Goal: Information Seeking & Learning: Learn about a topic

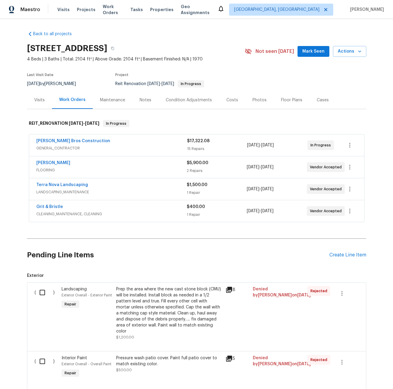
click at [107, 97] on div "Maintenance" at bounding box center [112, 100] width 25 height 6
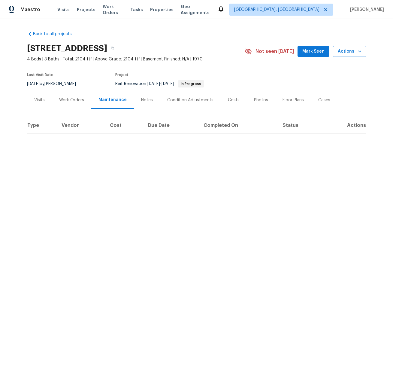
click at [141, 99] on div "Notes" at bounding box center [147, 100] width 12 height 6
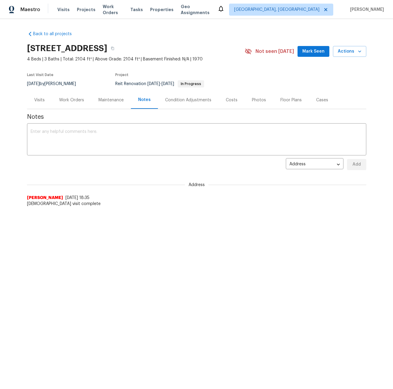
click at [64, 101] on div "Work Orders" at bounding box center [71, 100] width 25 height 6
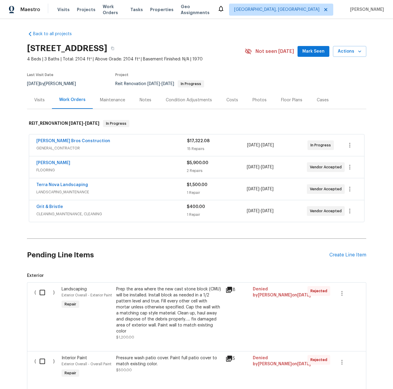
click at [143, 141] on div "[PERSON_NAME] Bros Construction" at bounding box center [111, 141] width 151 height 7
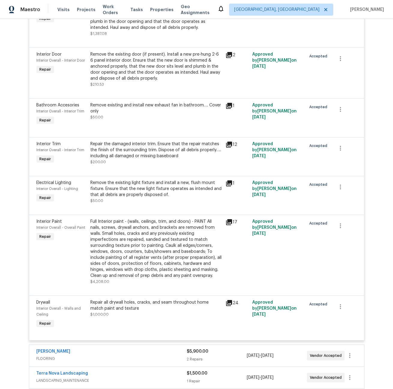
scroll to position [688, 0]
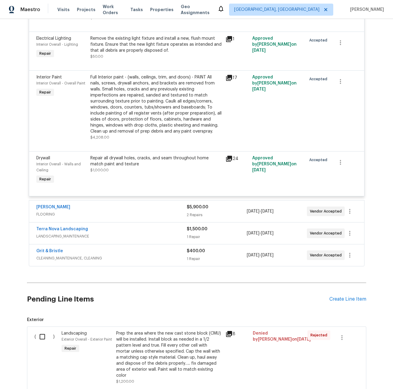
click at [128, 213] on span "FLOORING" at bounding box center [111, 214] width 150 height 6
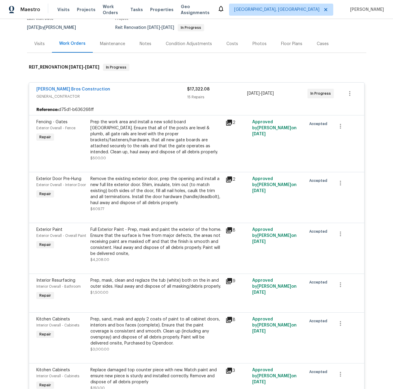
scroll to position [0, 0]
